Goal: Task Accomplishment & Management: Complete application form

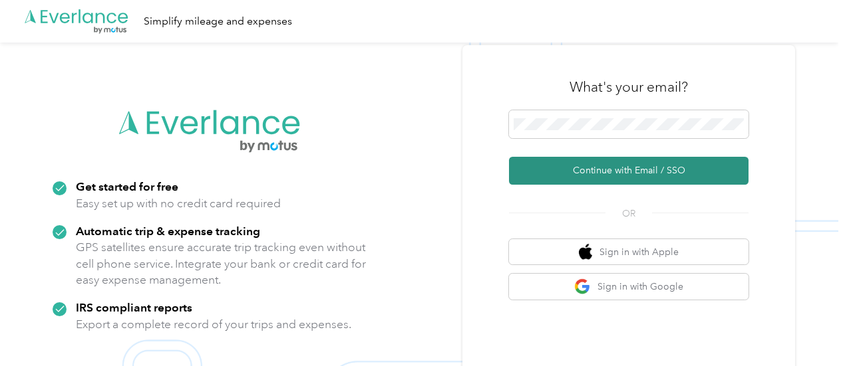
click at [597, 166] on button "Continue with Email / SSO" at bounding box center [628, 171] width 239 height 28
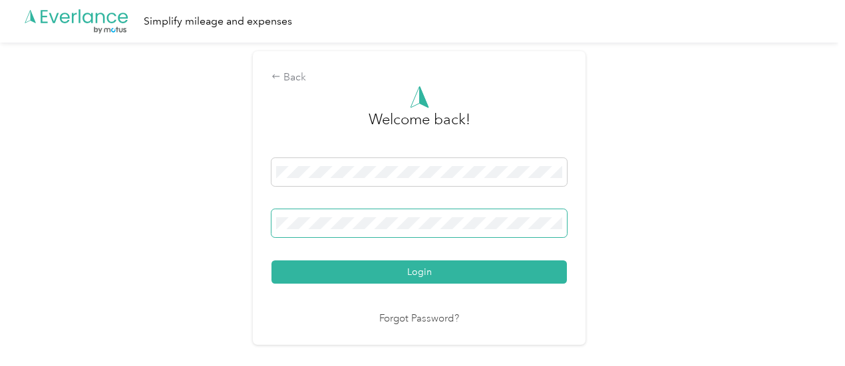
click at [271, 261] on button "Login" at bounding box center [418, 272] width 295 height 23
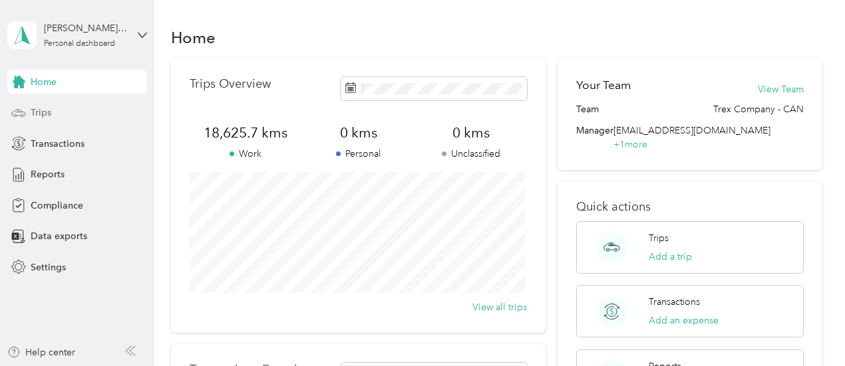
click at [97, 116] on div "Trips" at bounding box center [77, 113] width 140 height 24
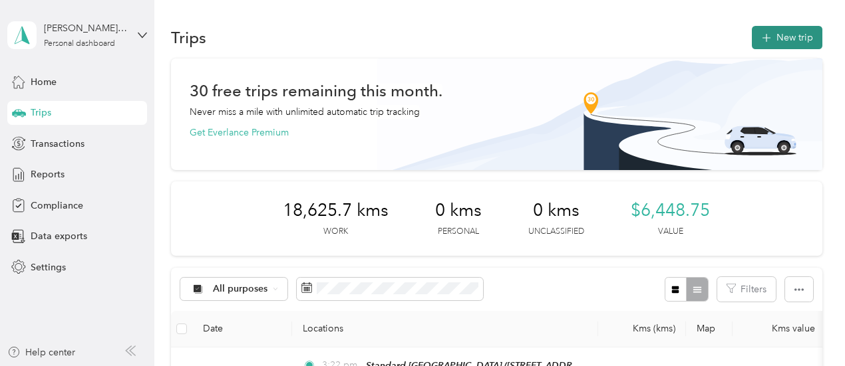
click at [791, 37] on button "New trip" at bounding box center [787, 37] width 71 height 23
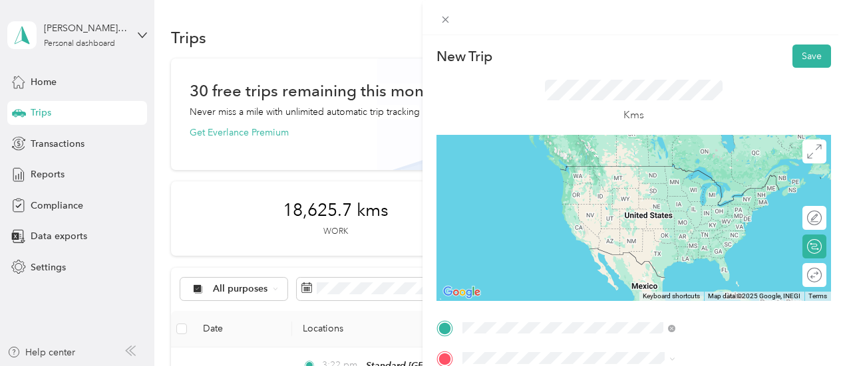
click at [664, 192] on span "[STREET_ADDRESS]" at bounding box center [670, 185] width 84 height 11
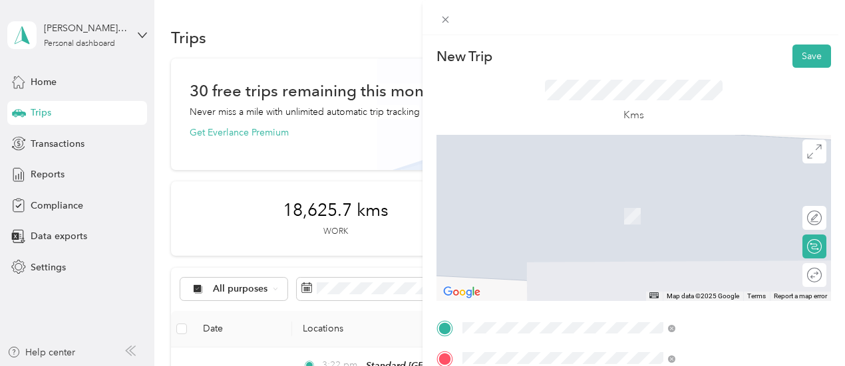
click at [664, 203] on strong "Tsawwassen Home Building" at bounding box center [688, 202] width 120 height 12
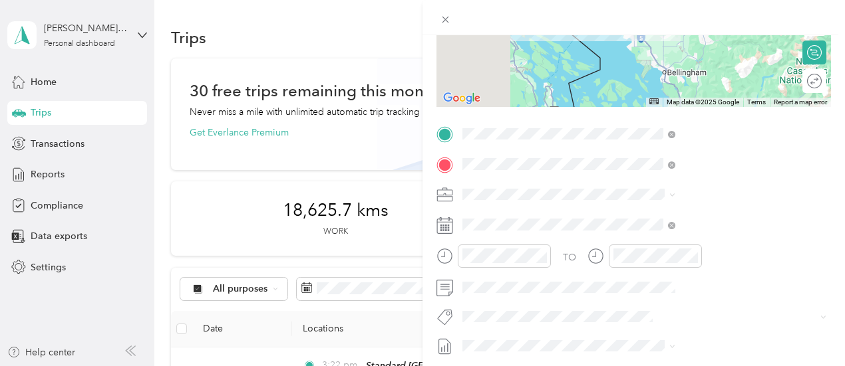
scroll to position [200, 0]
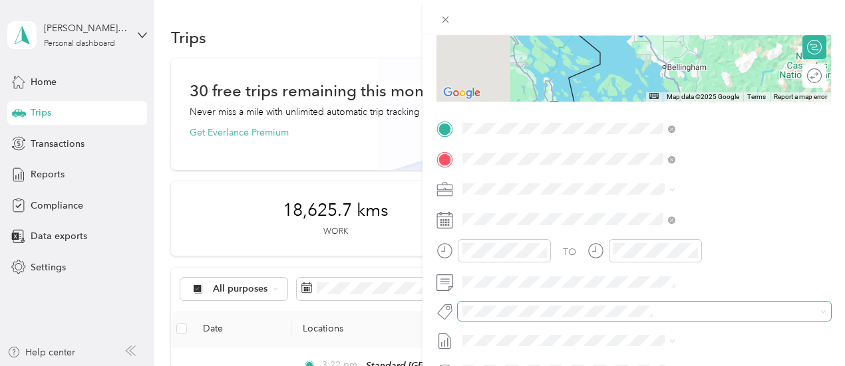
click at [741, 319] on span at bounding box center [644, 311] width 373 height 19
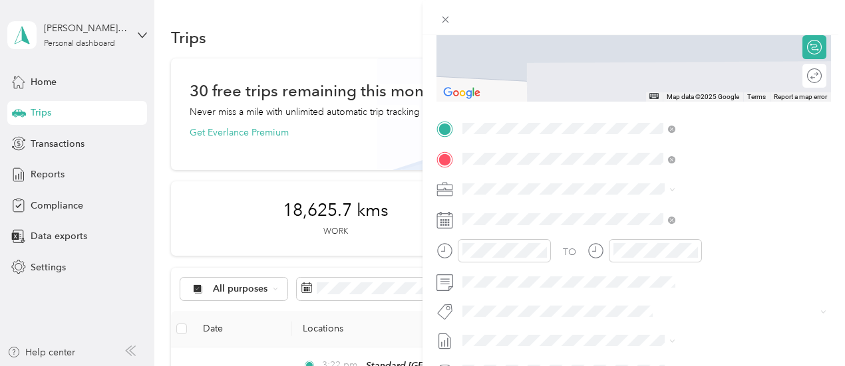
click at [660, 259] on strong "[GEOGRAPHIC_DATA]" at bounding box center [677, 253] width 99 height 12
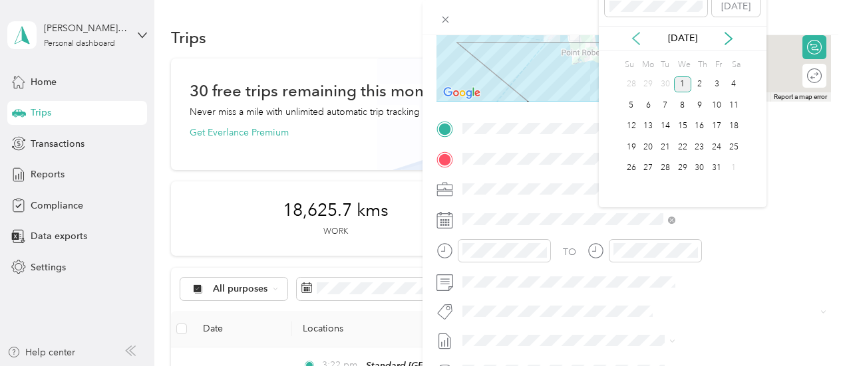
click at [635, 35] on icon at bounding box center [636, 39] width 7 height 12
click at [648, 166] on div "29" at bounding box center [647, 168] width 17 height 17
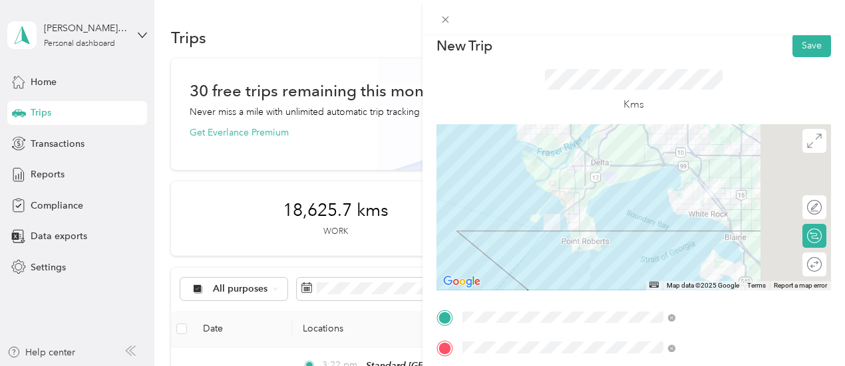
scroll to position [0, 0]
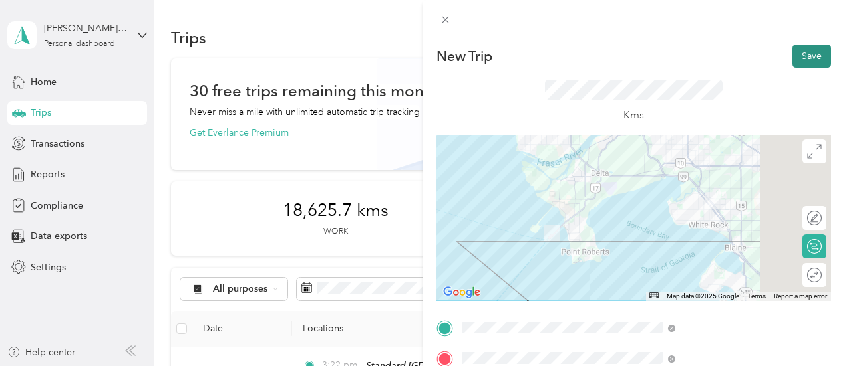
click at [798, 52] on button "Save" at bounding box center [811, 56] width 39 height 23
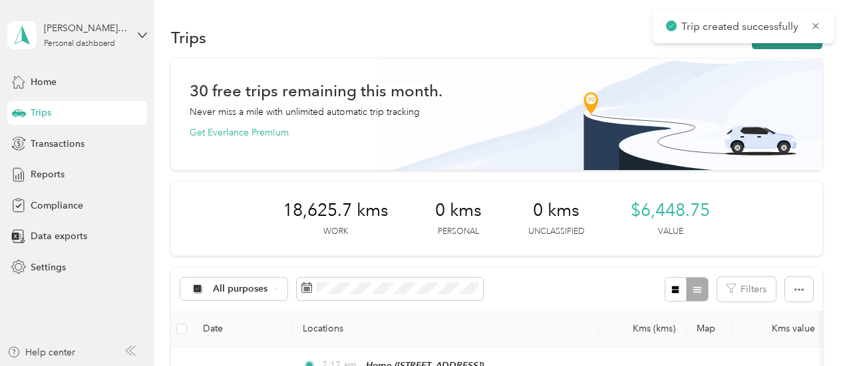
click at [787, 46] on button "New trip" at bounding box center [787, 37] width 71 height 23
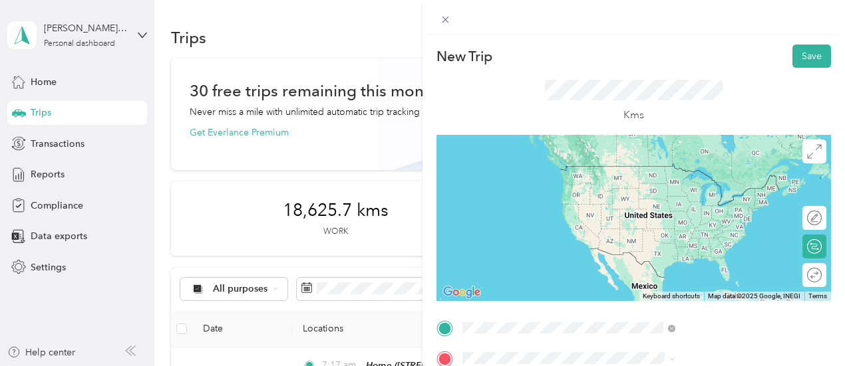
click at [656, 190] on span "[STREET_ADDRESS][PERSON_NAME]" at bounding box center [707, 185] width 158 height 11
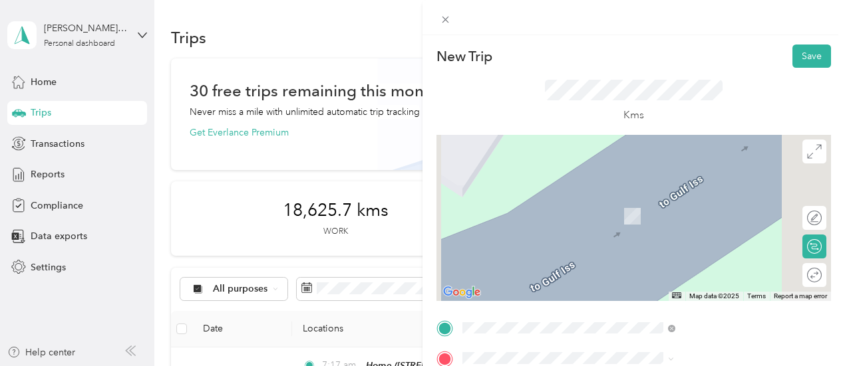
click at [663, 219] on span "[STREET_ADDRESS]" at bounding box center [670, 215] width 84 height 11
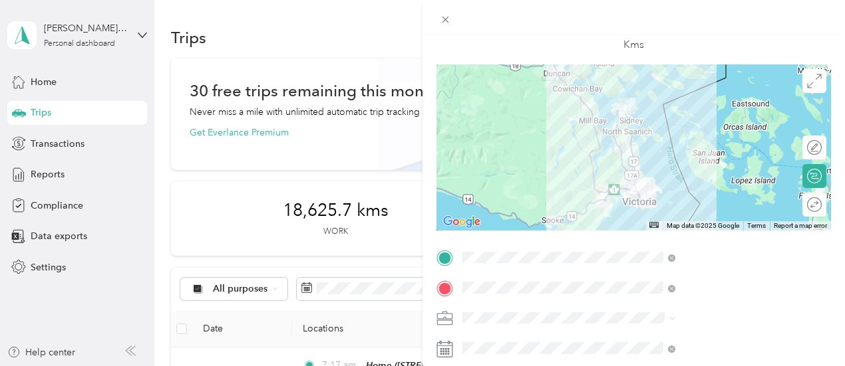
scroll to position [200, 0]
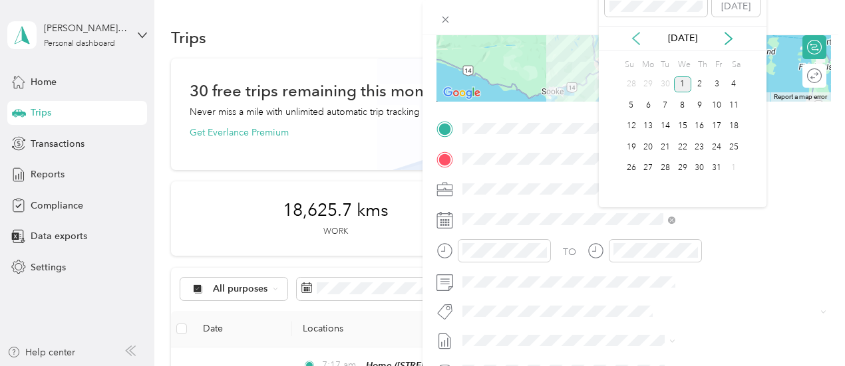
click at [635, 32] on icon at bounding box center [635, 38] width 13 height 13
click at [650, 176] on div "29" at bounding box center [647, 168] width 17 height 17
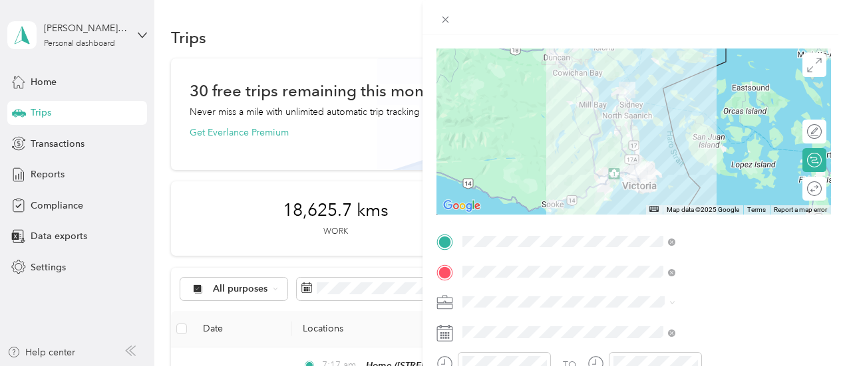
scroll to position [0, 0]
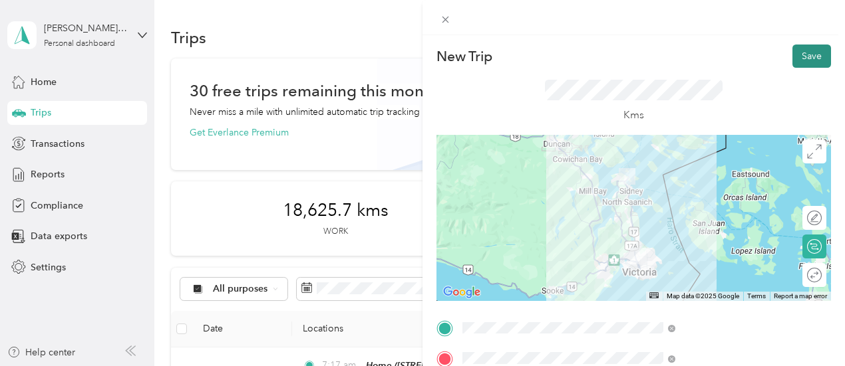
click at [798, 60] on button "Save" at bounding box center [811, 56] width 39 height 23
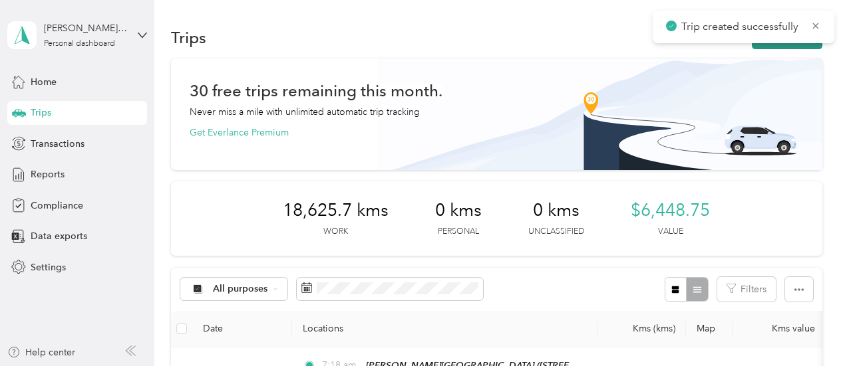
click at [766, 45] on button "New trip" at bounding box center [787, 37] width 71 height 23
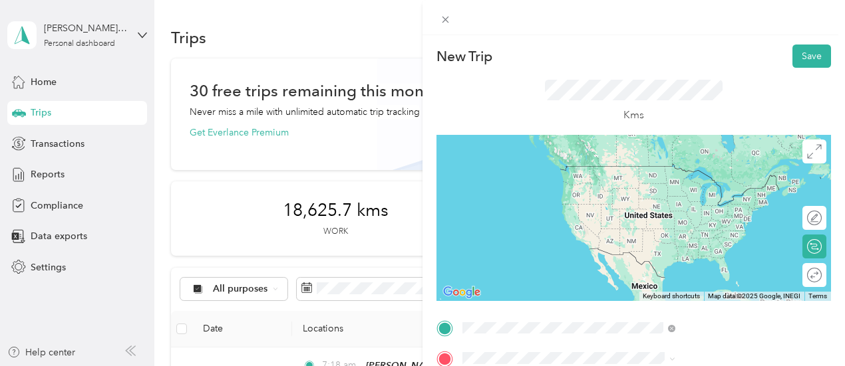
click at [680, 191] on span "[STREET_ADDRESS]" at bounding box center [670, 185] width 84 height 11
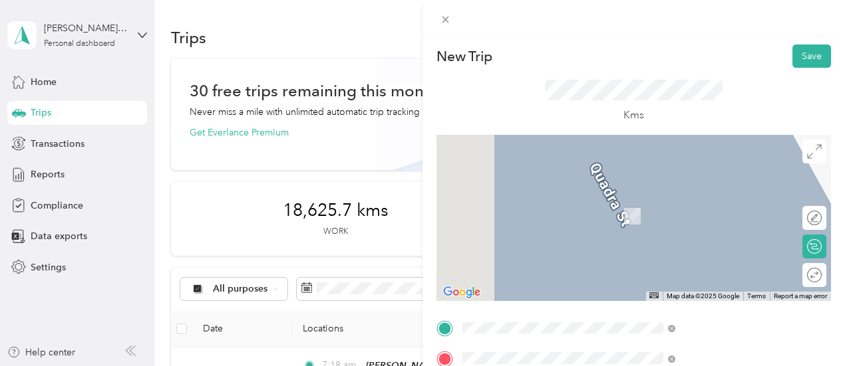
click at [637, 249] on strong "[GEOGRAPHIC_DATA]" at bounding box center [677, 243] width 99 height 12
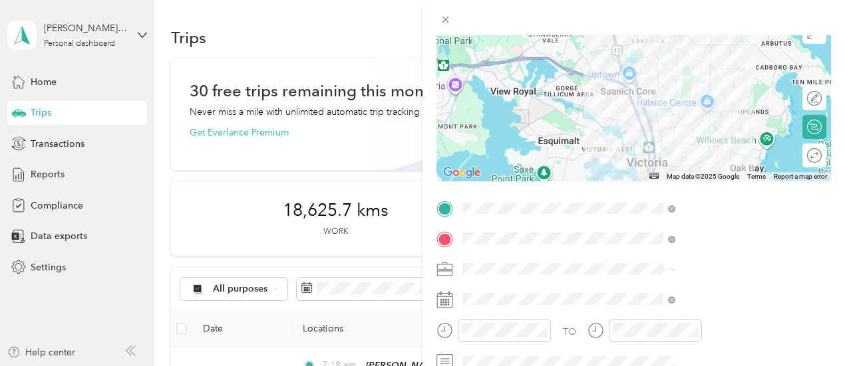
scroll to position [133, 0]
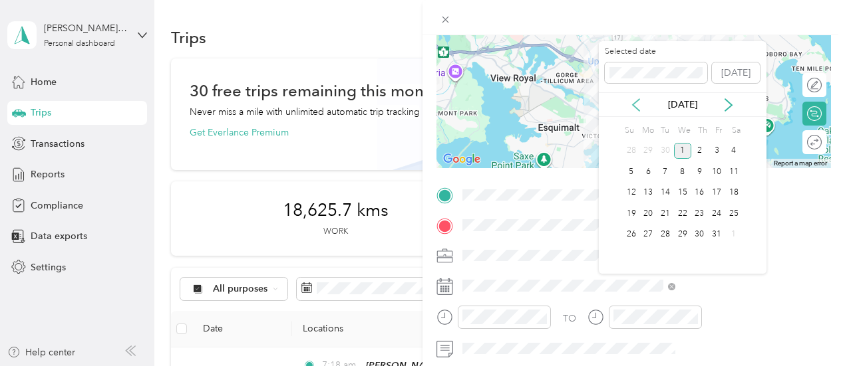
click at [636, 104] on icon at bounding box center [635, 104] width 13 height 13
click at [639, 233] on div "29" at bounding box center [647, 235] width 17 height 17
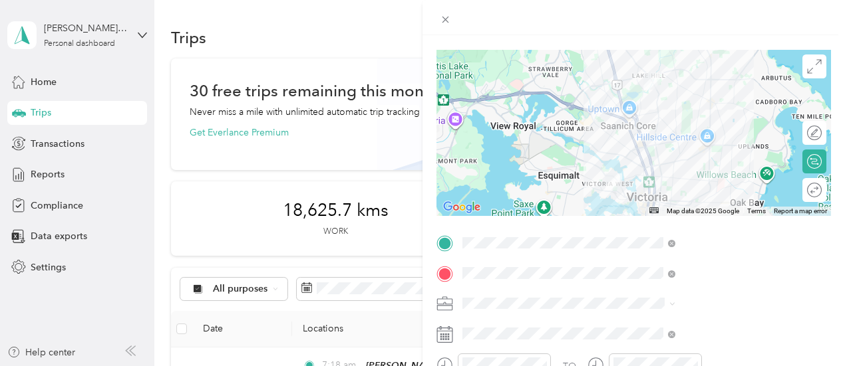
scroll to position [0, 0]
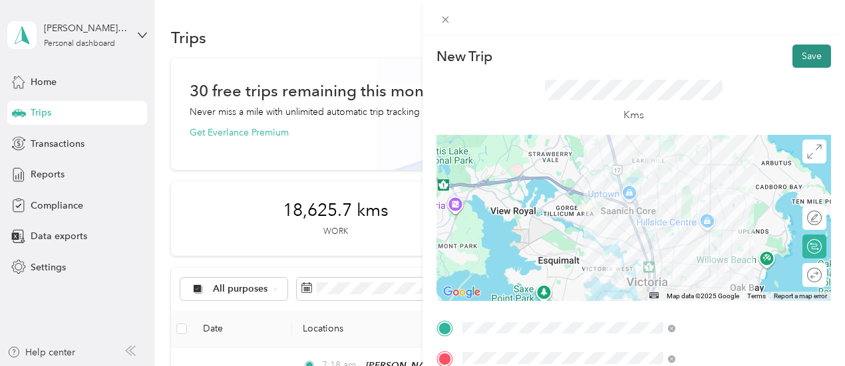
click at [801, 50] on button "Save" at bounding box center [811, 56] width 39 height 23
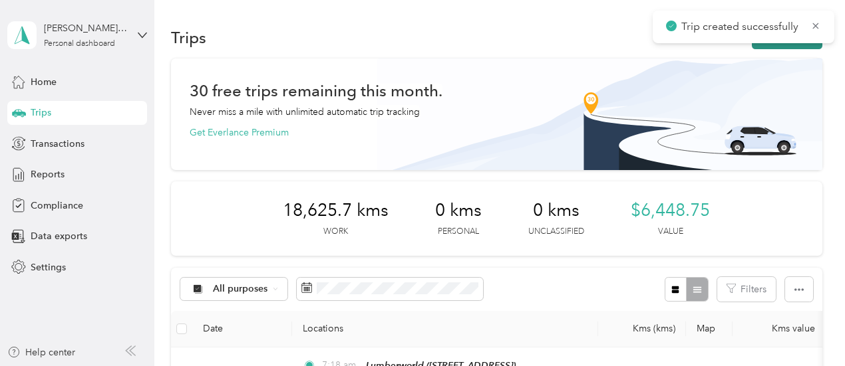
click at [776, 46] on button "New trip" at bounding box center [787, 37] width 71 height 23
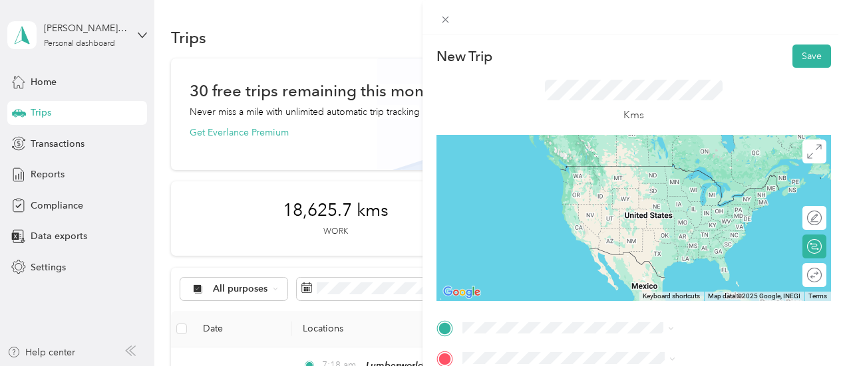
click at [666, 184] on span "[STREET_ADDRESS]" at bounding box center [670, 185] width 84 height 11
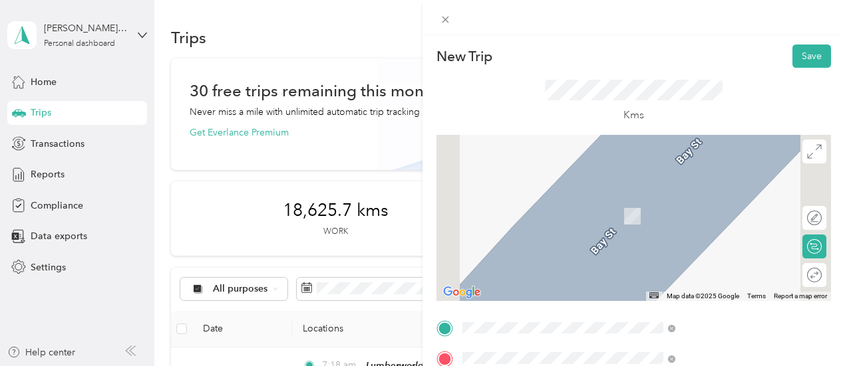
click at [659, 215] on span "Slegg Lumber ([STREET_ADDRESS]" at bounding box center [703, 216] width 150 height 11
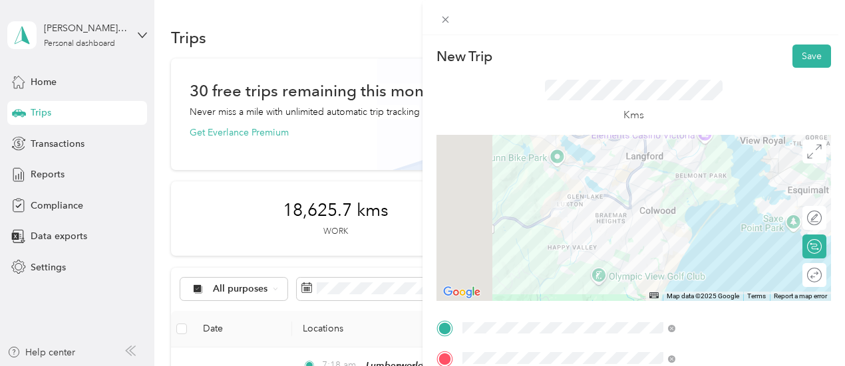
click at [631, 175] on div at bounding box center [633, 218] width 394 height 166
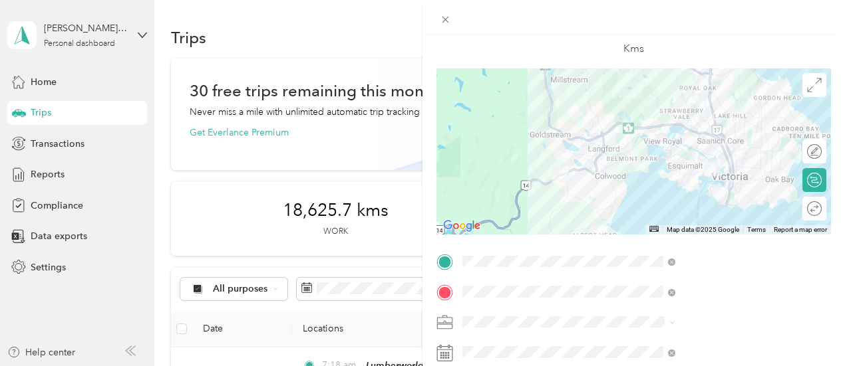
scroll to position [133, 0]
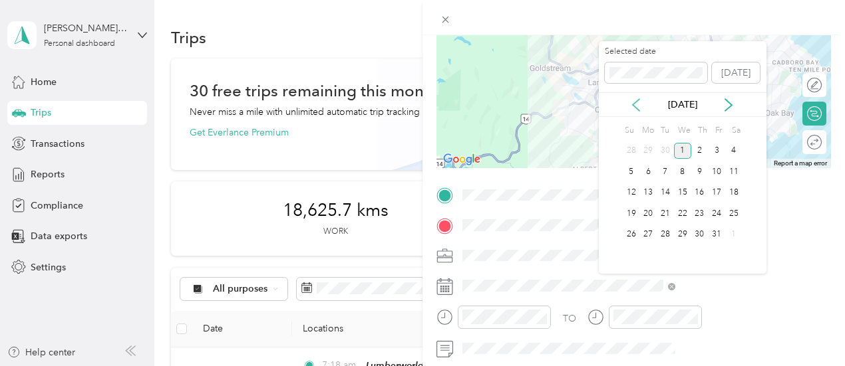
click at [640, 102] on icon at bounding box center [635, 104] width 13 height 13
click at [650, 233] on div "29" at bounding box center [647, 235] width 17 height 17
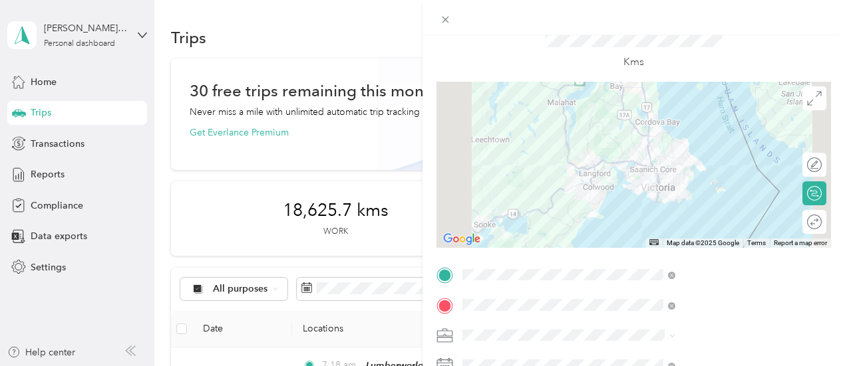
scroll to position [0, 0]
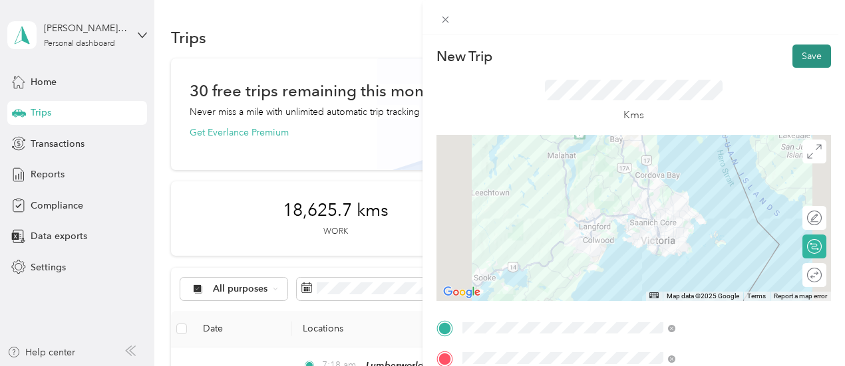
click at [803, 53] on button "Save" at bounding box center [811, 56] width 39 height 23
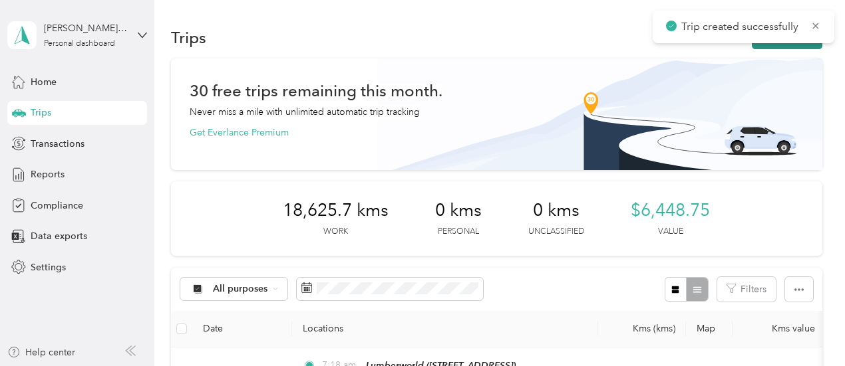
click at [782, 45] on button "New trip" at bounding box center [787, 37] width 71 height 23
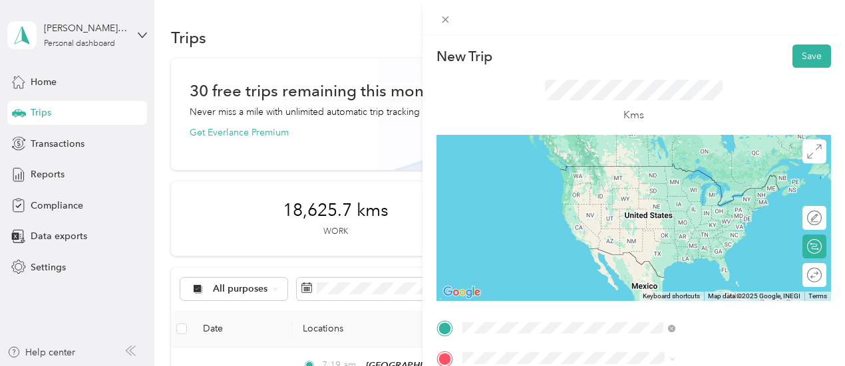
drag, startPoint x: 641, startPoint y: 180, endPoint x: 644, endPoint y: 187, distance: 7.2
click at [641, 180] on span "Slegg Lumber ([STREET_ADDRESS]" at bounding box center [703, 185] width 150 height 11
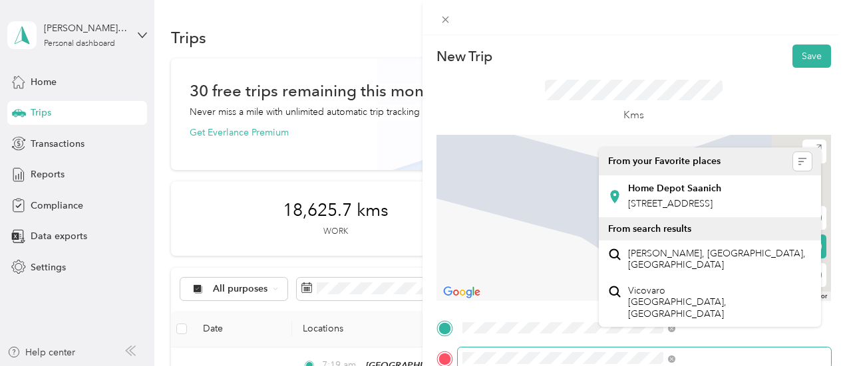
scroll to position [67, 0]
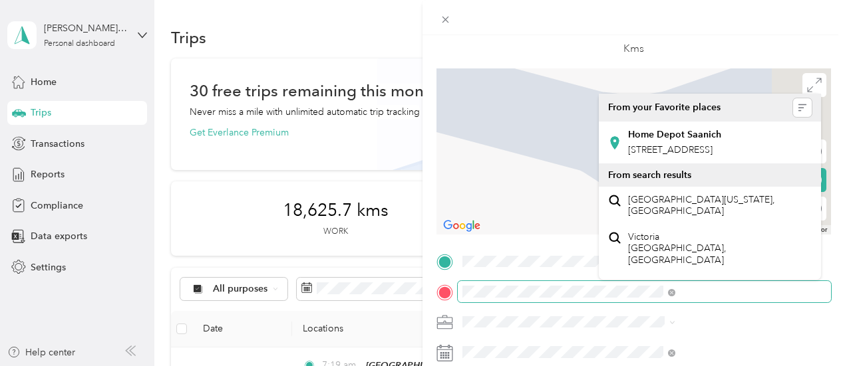
click at [600, 288] on span at bounding box center [644, 291] width 373 height 21
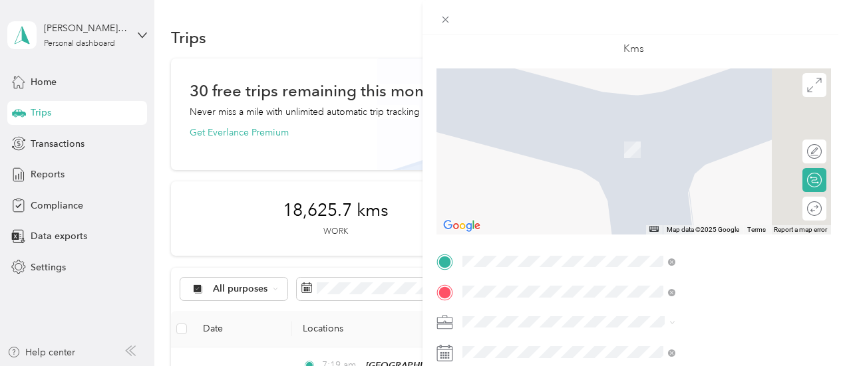
click at [648, 136] on span "[STREET_ADDRESS][PERSON_NAME]" at bounding box center [707, 130] width 158 height 12
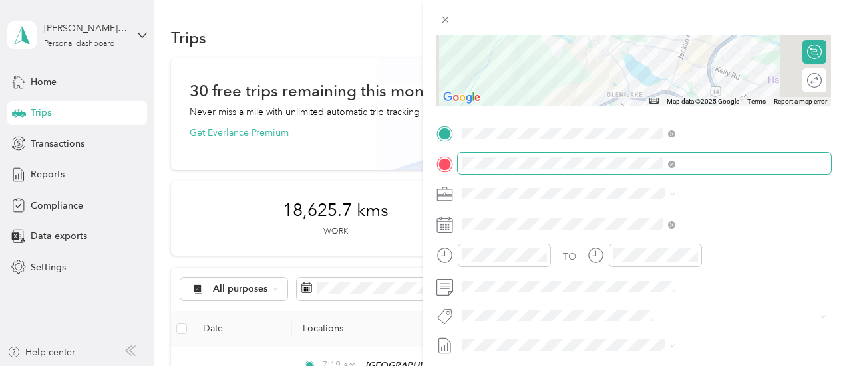
scroll to position [200, 0]
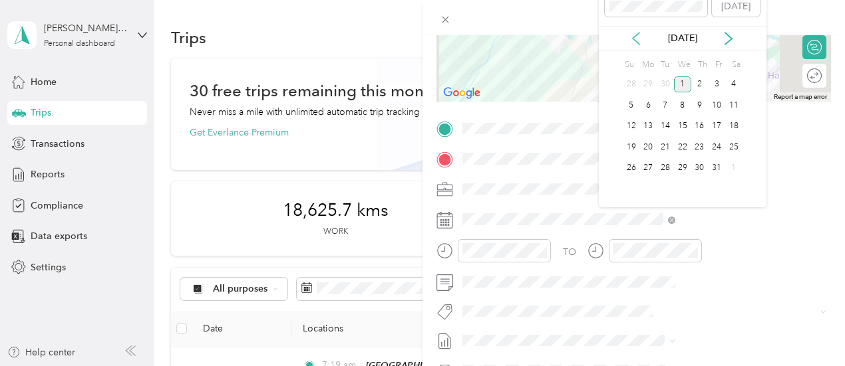
click at [633, 35] on icon at bounding box center [635, 38] width 13 height 13
click at [644, 164] on div "29" at bounding box center [647, 168] width 17 height 17
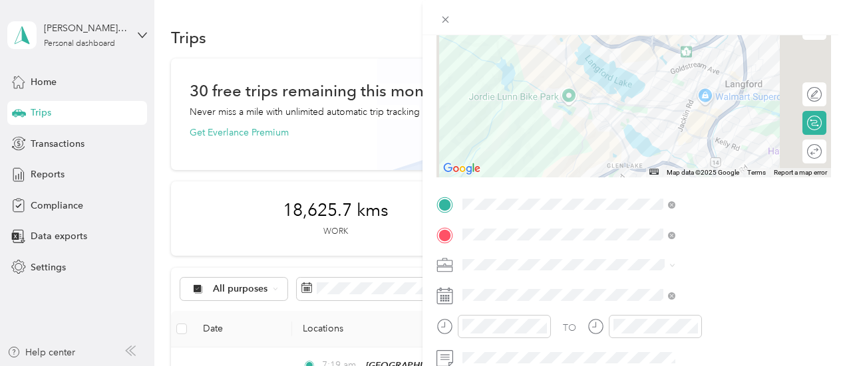
scroll to position [0, 0]
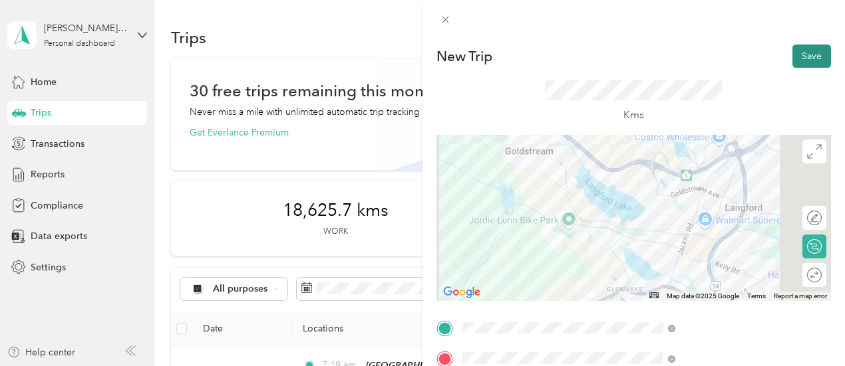
click at [792, 57] on button "Save" at bounding box center [811, 56] width 39 height 23
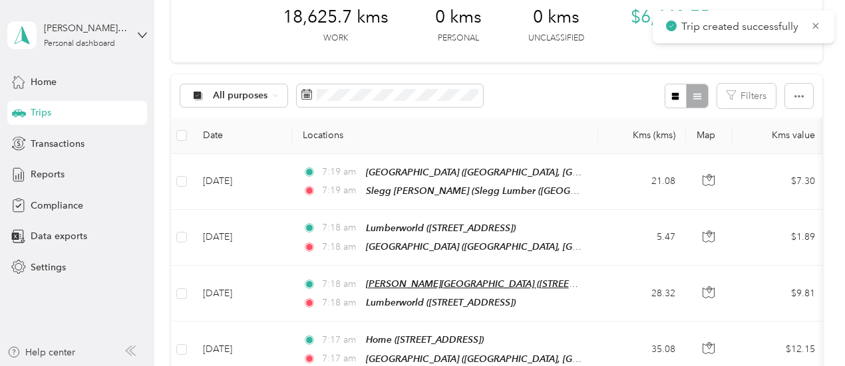
scroll to position [200, 0]
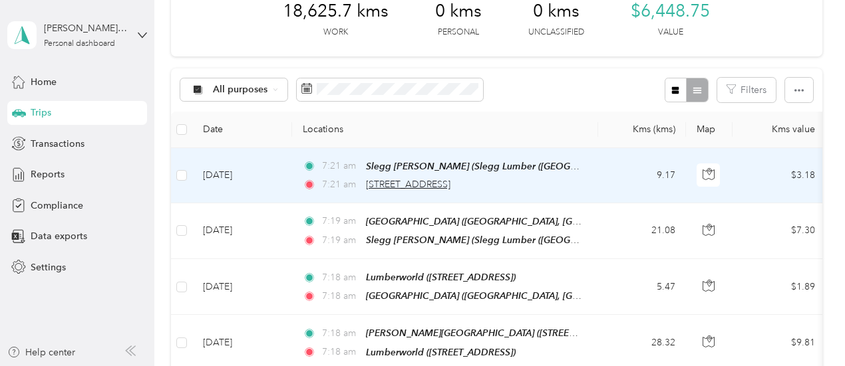
click at [407, 181] on span "[STREET_ADDRESS]" at bounding box center [408, 184] width 84 height 11
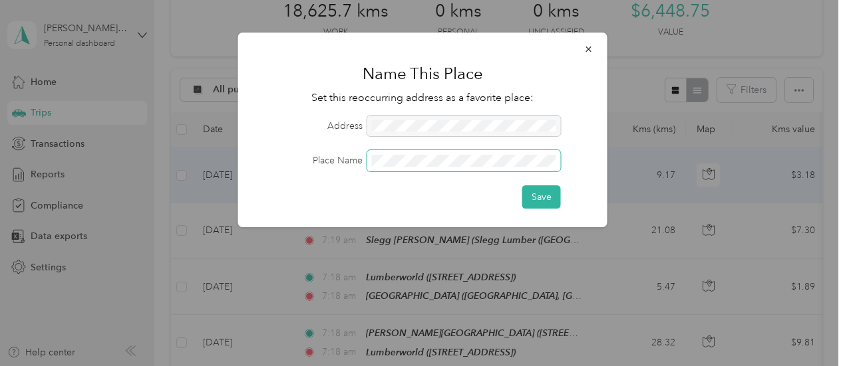
click at [410, 154] on span at bounding box center [464, 160] width 194 height 21
click at [529, 192] on button "Save" at bounding box center [541, 197] width 39 height 23
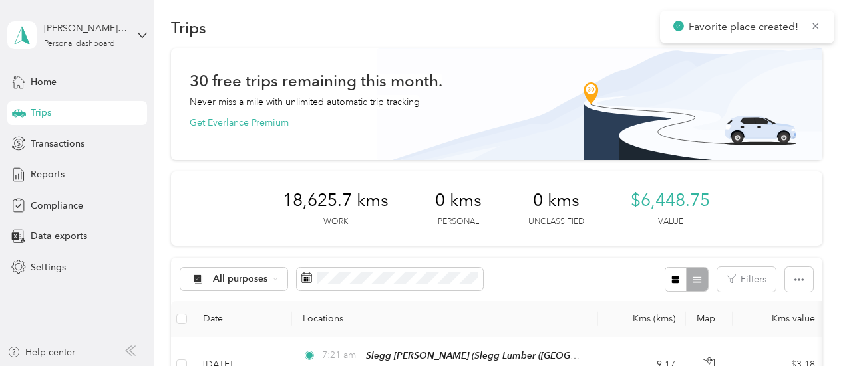
scroll to position [0, 0]
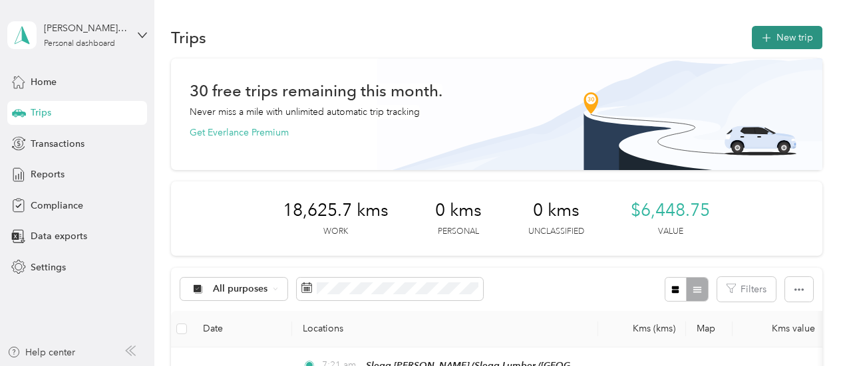
click at [757, 46] on button "New trip" at bounding box center [787, 37] width 71 height 23
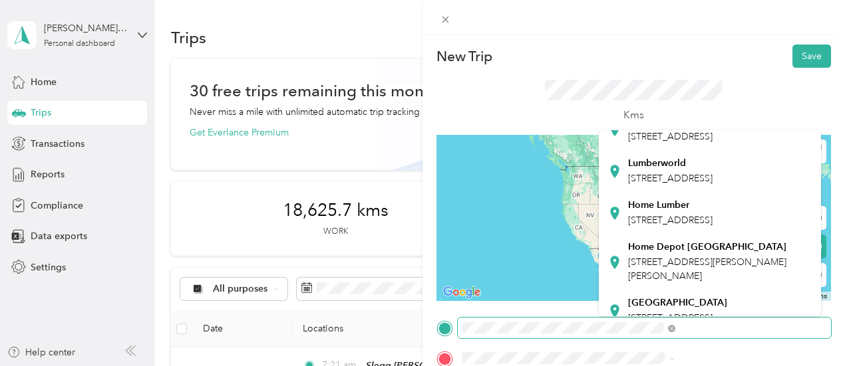
scroll to position [200, 0]
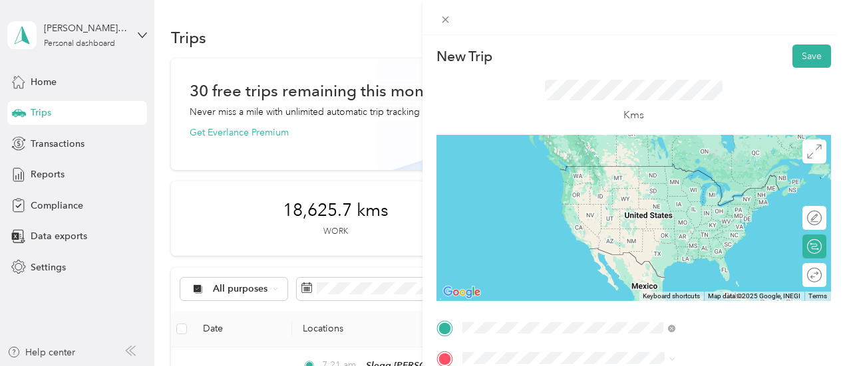
click at [666, 187] on strong "Home Depot [GEOGRAPHIC_DATA]" at bounding box center [707, 181] width 158 height 12
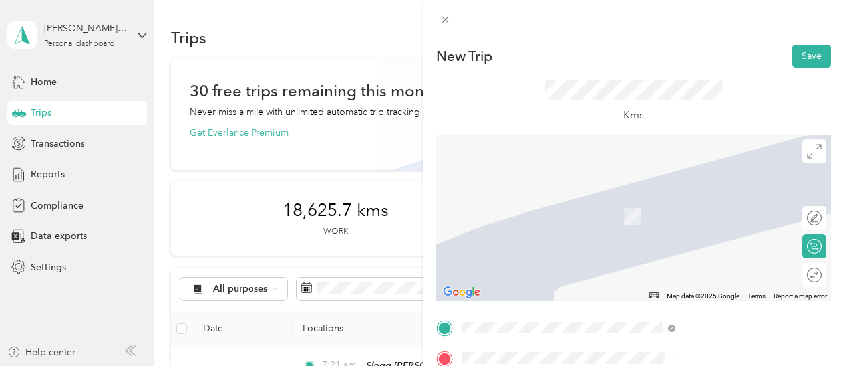
click at [636, 196] on span "[STREET_ADDRESS][PERSON_NAME]" at bounding box center [707, 197] width 158 height 12
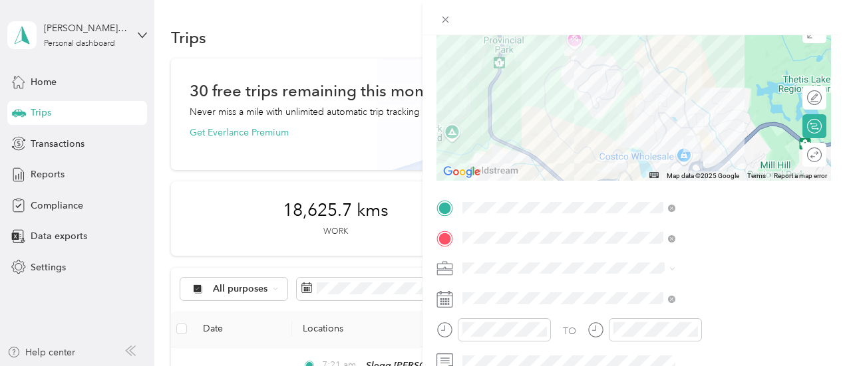
scroll to position [133, 0]
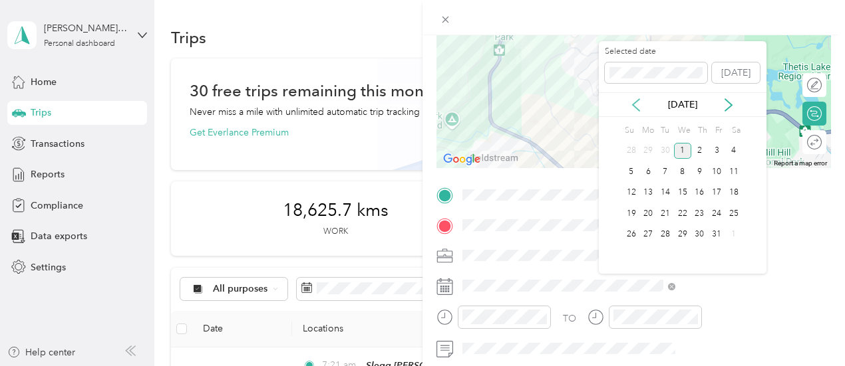
click at [636, 103] on icon at bounding box center [635, 104] width 13 height 13
click at [643, 231] on div "29" at bounding box center [647, 235] width 17 height 17
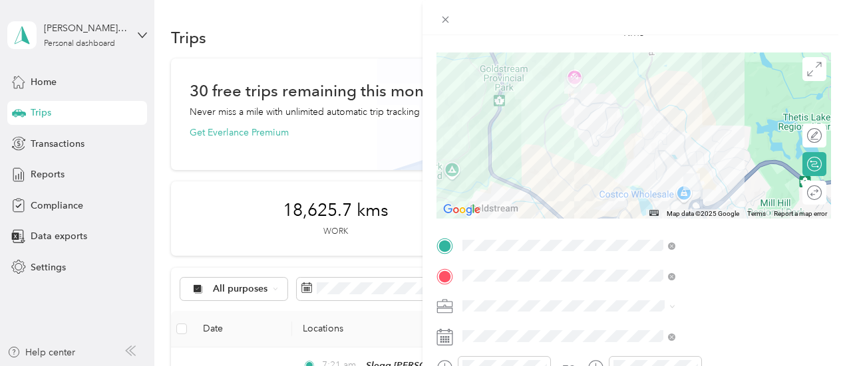
scroll to position [0, 0]
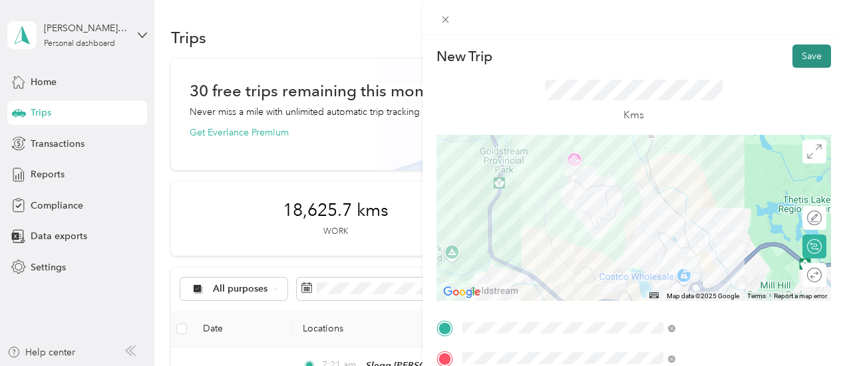
click at [805, 54] on button "Save" at bounding box center [811, 56] width 39 height 23
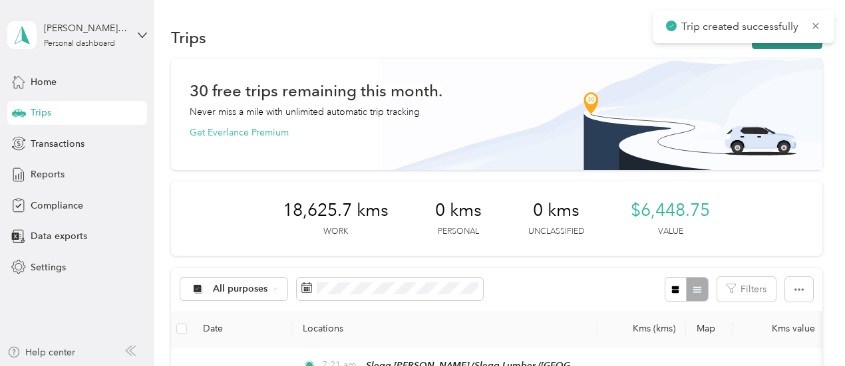
click at [794, 47] on button "New trip" at bounding box center [787, 37] width 71 height 23
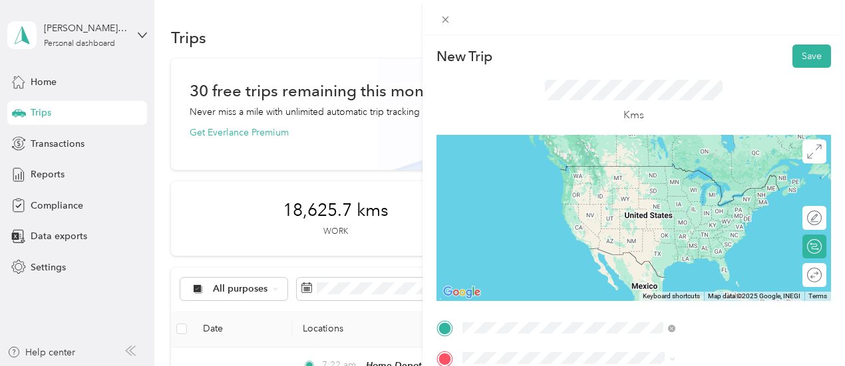
click at [671, 158] on li "[STREET_ADDRESS][PERSON_NAME]" at bounding box center [710, 167] width 222 height 27
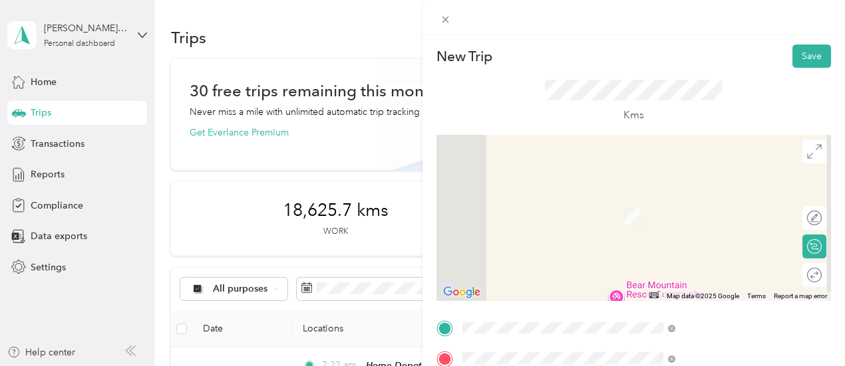
click at [650, 231] on strong "Central Construction [GEOGRAPHIC_DATA]" at bounding box center [719, 236] width 183 height 23
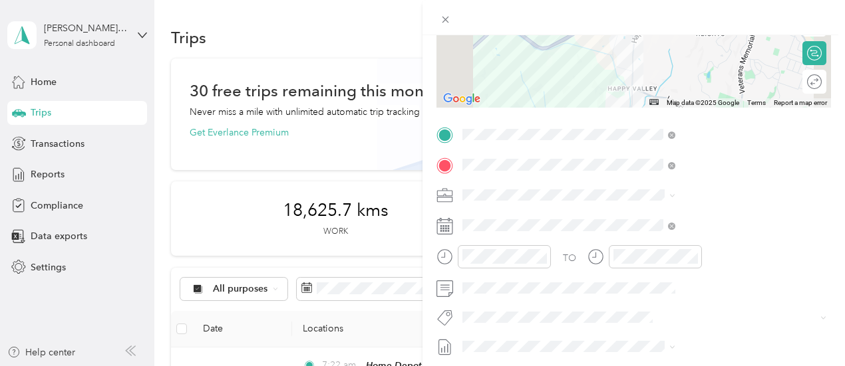
scroll to position [200, 0]
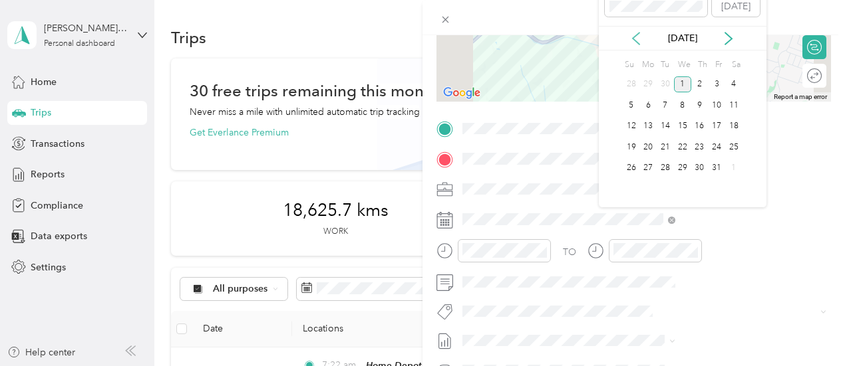
click at [633, 41] on icon at bounding box center [635, 38] width 13 height 13
click at [667, 168] on div "30" at bounding box center [664, 168] width 17 height 17
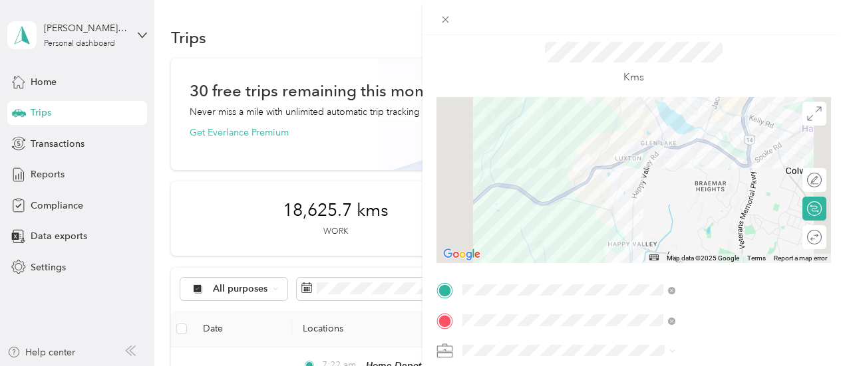
scroll to position [0, 0]
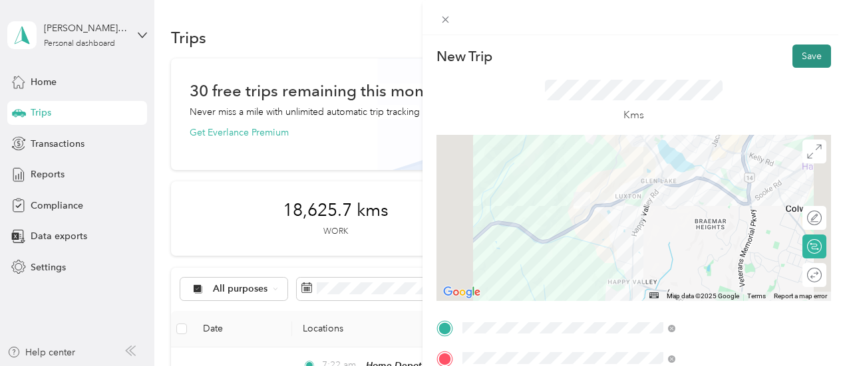
click at [801, 55] on button "Save" at bounding box center [811, 56] width 39 height 23
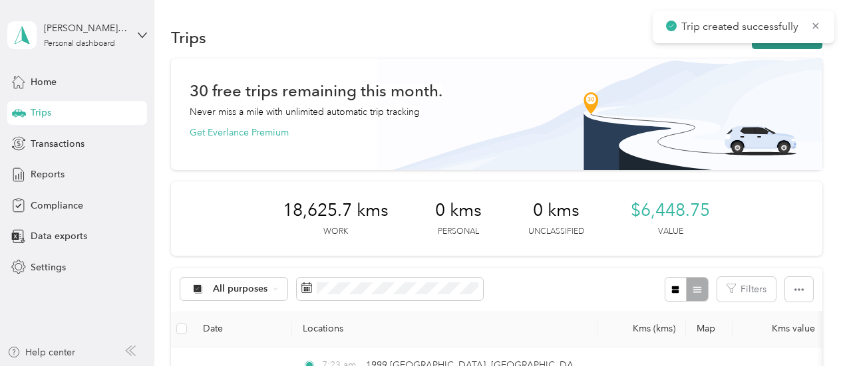
click at [765, 46] on button "New trip" at bounding box center [787, 37] width 71 height 23
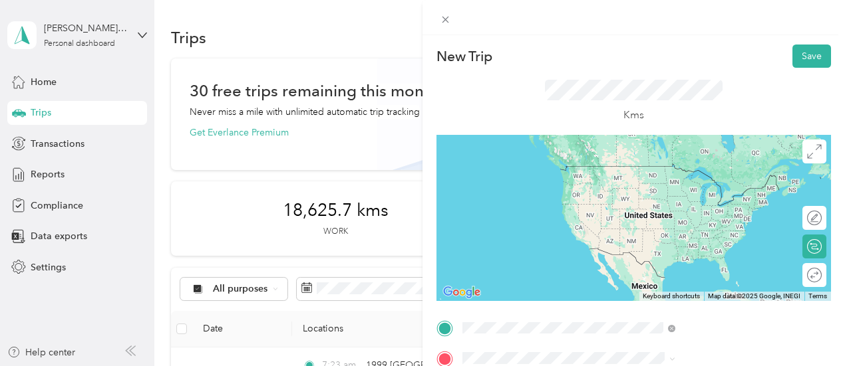
click at [660, 251] on span "[STREET_ADDRESS][PERSON_NAME]" at bounding box center [707, 253] width 158 height 11
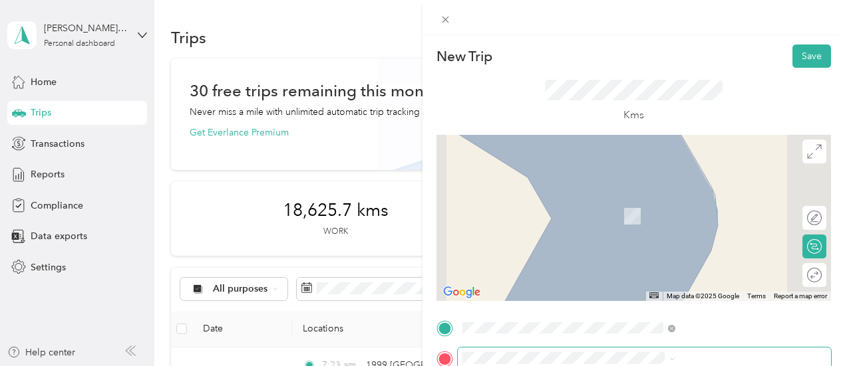
click at [635, 350] on span at bounding box center [644, 358] width 373 height 21
click at [665, 221] on div "[PERSON_NAME][GEOGRAPHIC_DATA] [STREET_ADDRESS][PERSON_NAME]" at bounding box center [717, 210] width 178 height 28
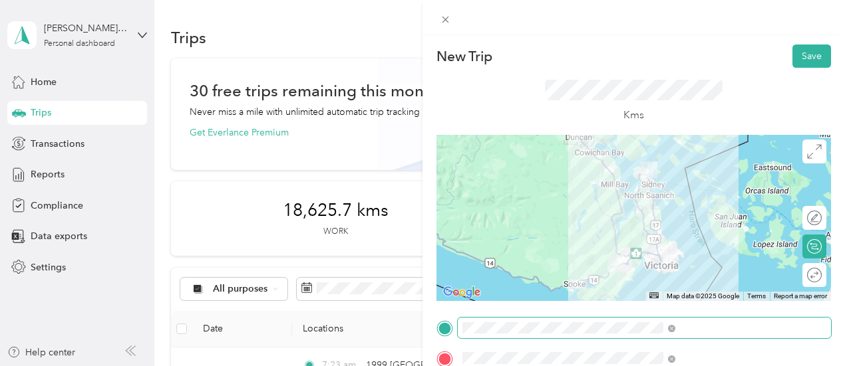
scroll to position [200, 0]
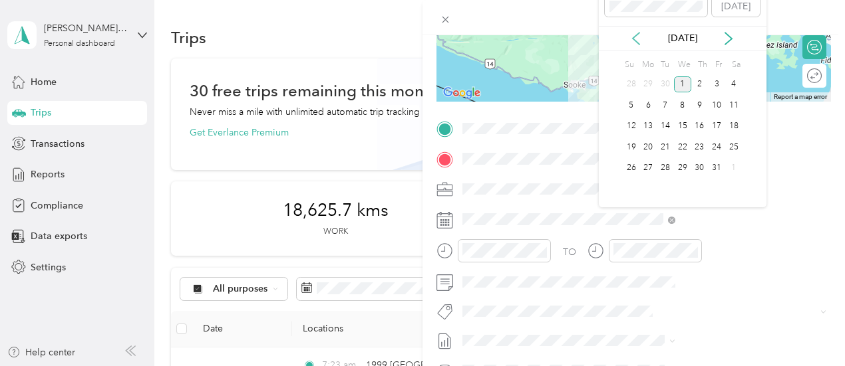
click at [633, 38] on icon at bounding box center [636, 39] width 7 height 12
click at [670, 168] on div "30" at bounding box center [664, 168] width 17 height 17
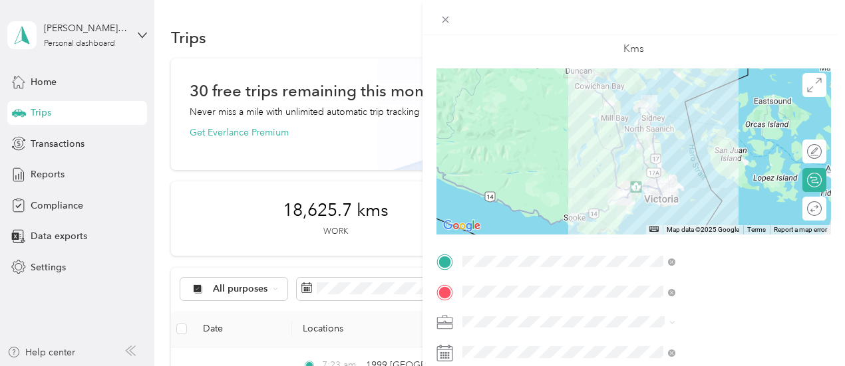
scroll to position [0, 0]
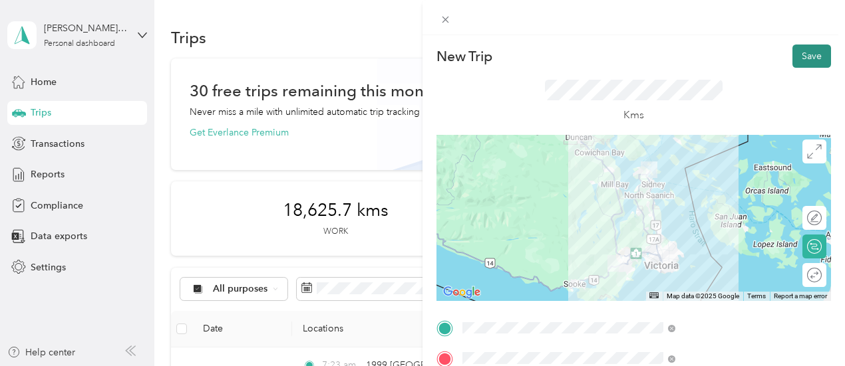
click at [801, 55] on button "Save" at bounding box center [811, 56] width 39 height 23
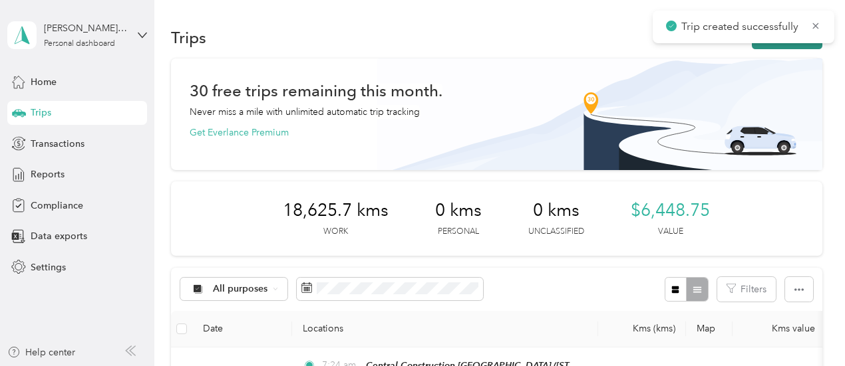
click at [785, 45] on button "New trip" at bounding box center [787, 37] width 71 height 23
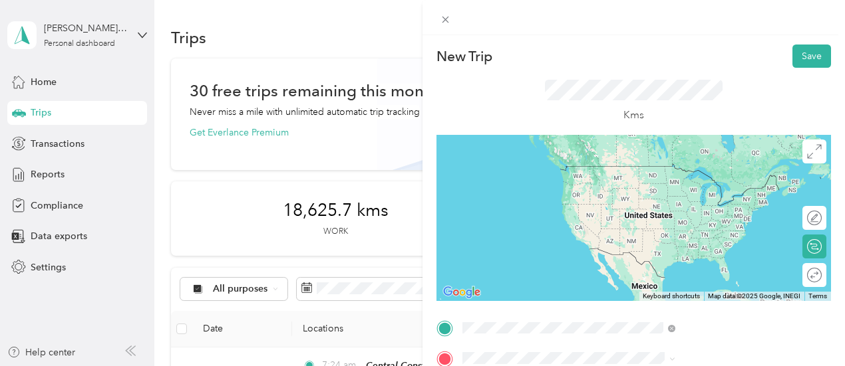
click at [677, 187] on span "[STREET_ADDRESS]" at bounding box center [670, 185] width 84 height 11
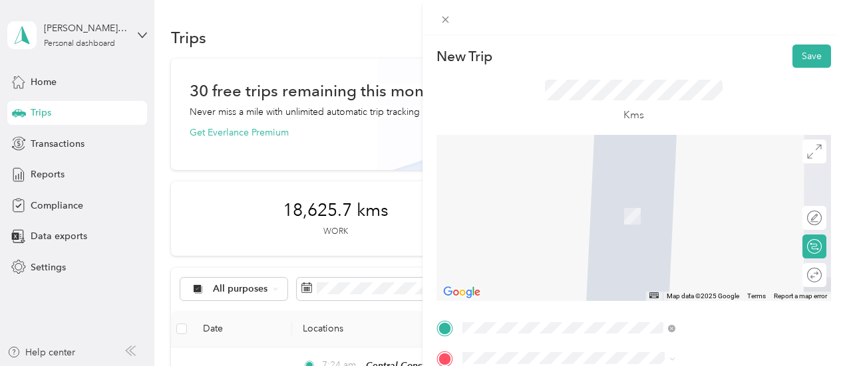
click at [716, 240] on span "[GEOGRAPHIC_DATA], [GEOGRAPHIC_DATA], [GEOGRAPHIC_DATA], [GEOGRAPHIC_DATA]" at bounding box center [677, 248] width 98 height 53
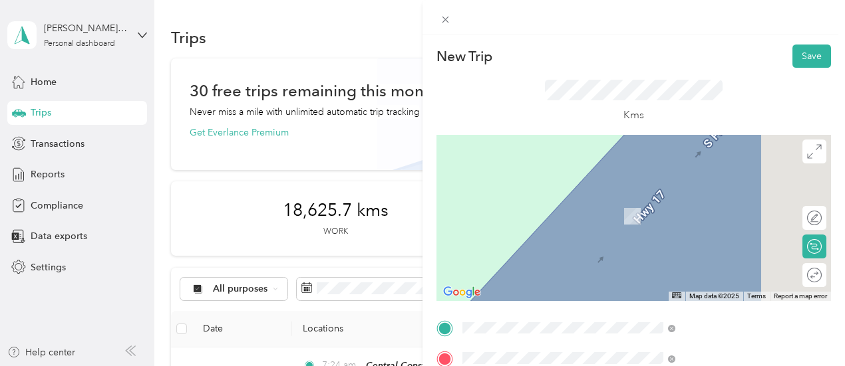
click at [650, 222] on span "[STREET_ADDRESS]" at bounding box center [670, 216] width 84 height 11
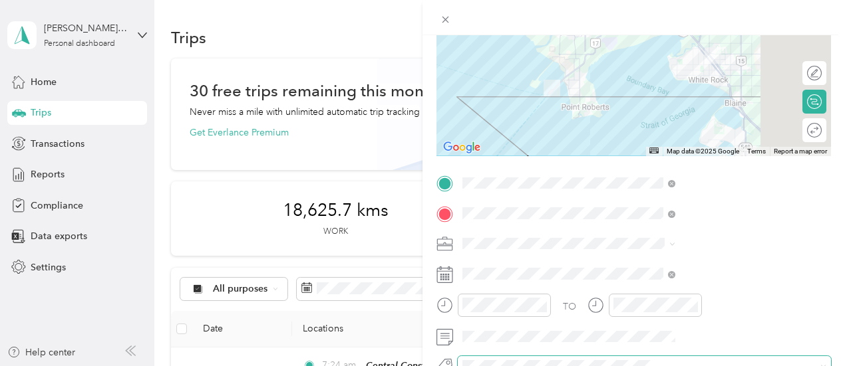
scroll to position [200, 0]
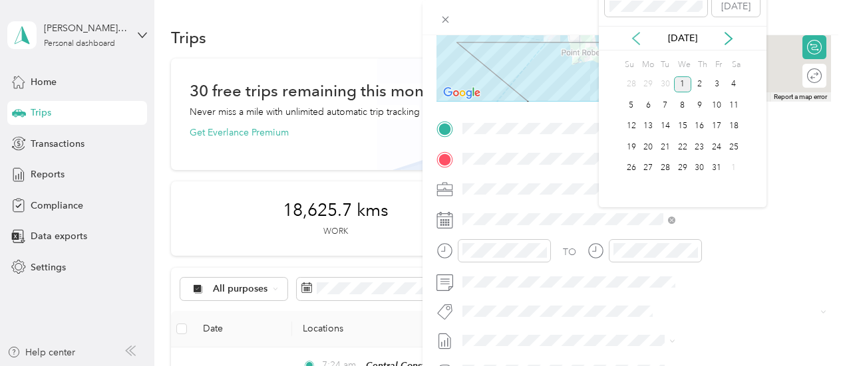
click at [639, 34] on icon at bounding box center [635, 38] width 13 height 13
click at [660, 164] on div "30" at bounding box center [664, 168] width 17 height 17
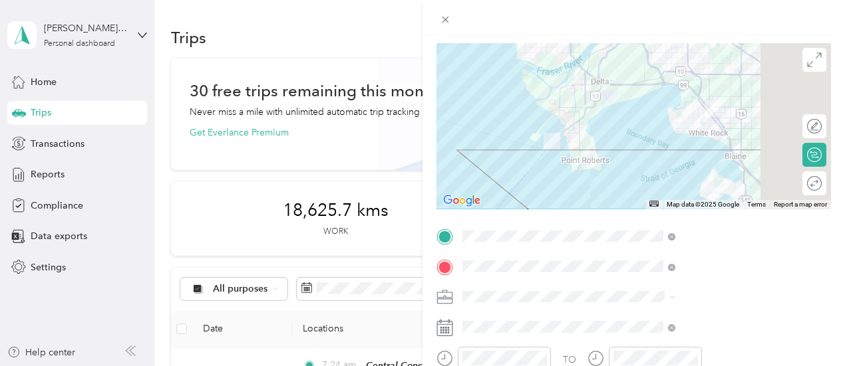
scroll to position [0, 0]
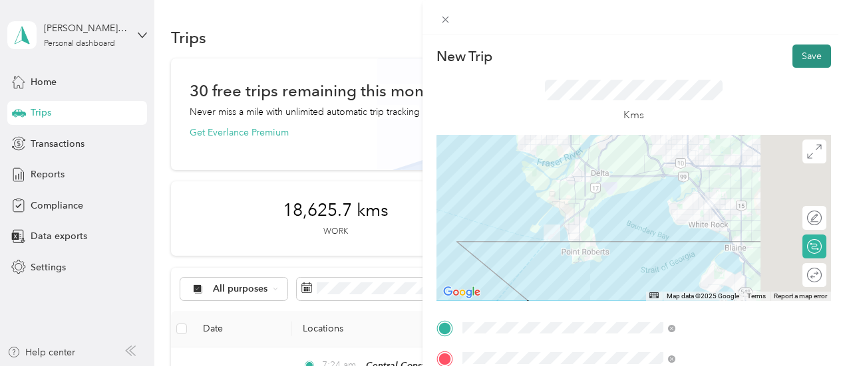
click at [807, 54] on button "Save" at bounding box center [811, 56] width 39 height 23
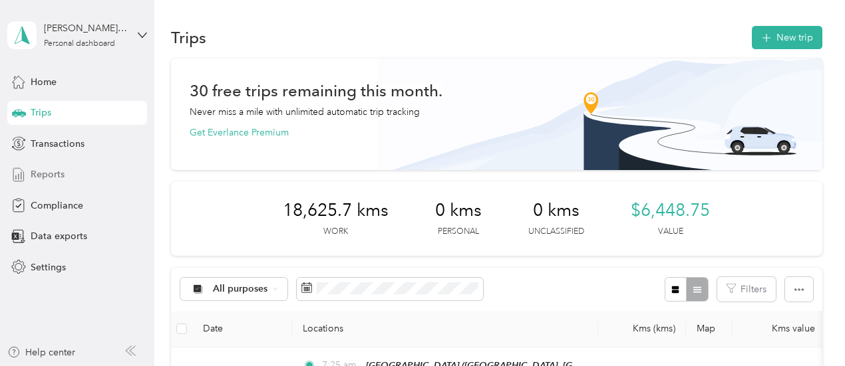
click at [60, 176] on span "Reports" at bounding box center [48, 175] width 34 height 14
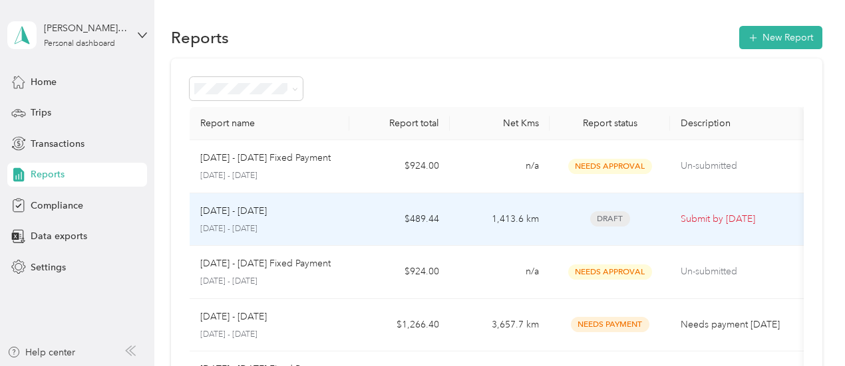
click at [295, 218] on div "[DATE] - [DATE] [DATE] - [DATE]" at bounding box center [269, 219] width 139 height 31
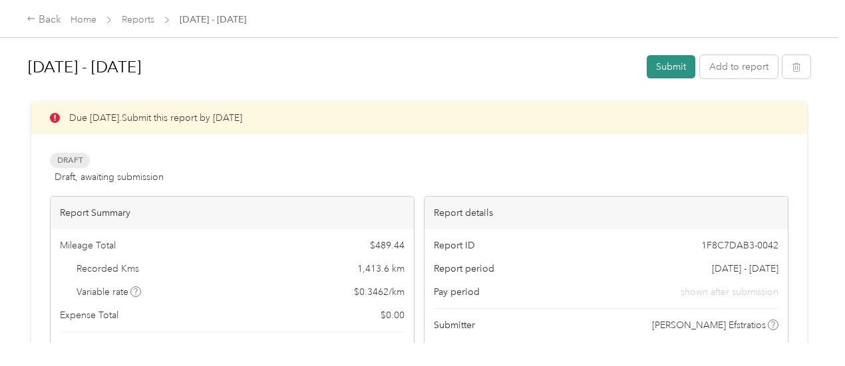
click at [669, 71] on button "Submit" at bounding box center [670, 66] width 49 height 23
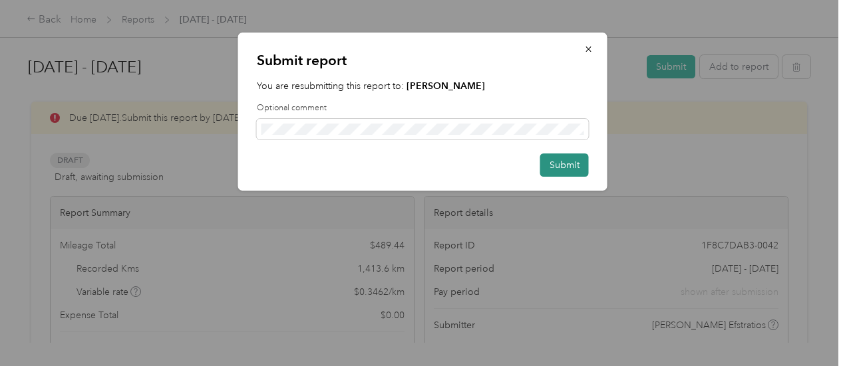
click at [581, 164] on button "Submit" at bounding box center [564, 165] width 49 height 23
